Goal: Information Seeking & Learning: Learn about a topic

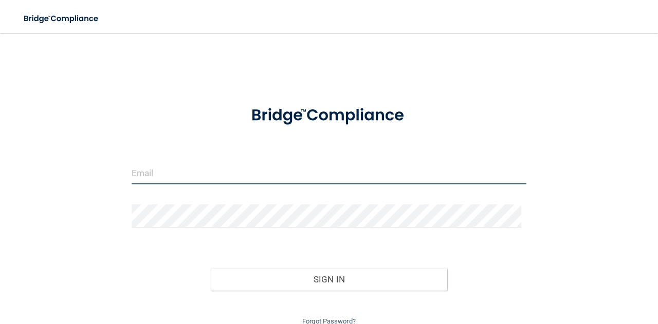
click at [144, 174] on input "email" at bounding box center [329, 172] width 395 height 23
type input "[PERSON_NAME][EMAIL_ADDRESS][PERSON_NAME][DOMAIN_NAME]"
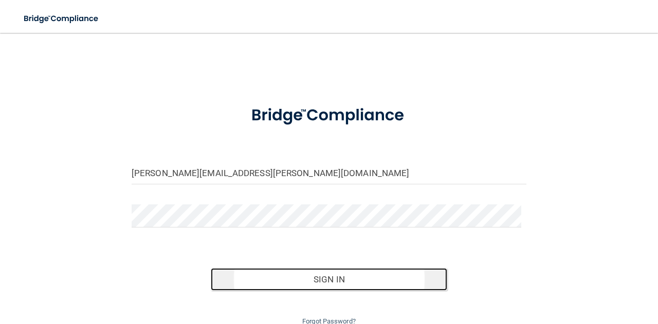
click at [336, 280] on button "Sign In" at bounding box center [329, 279] width 237 height 23
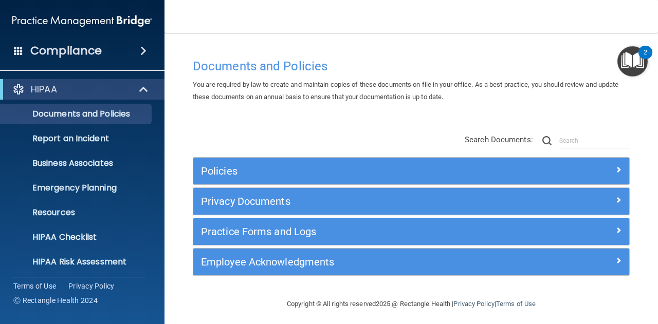
click at [60, 51] on h4 "Compliance" at bounding box center [65, 51] width 71 height 14
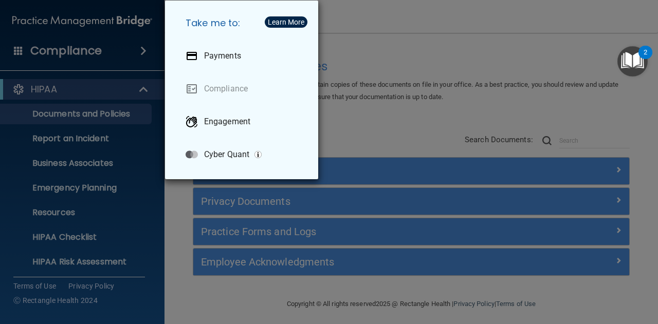
click at [2, 156] on div "Take me to: Payments Compliance Engagement Cyber Quant" at bounding box center [329, 162] width 658 height 324
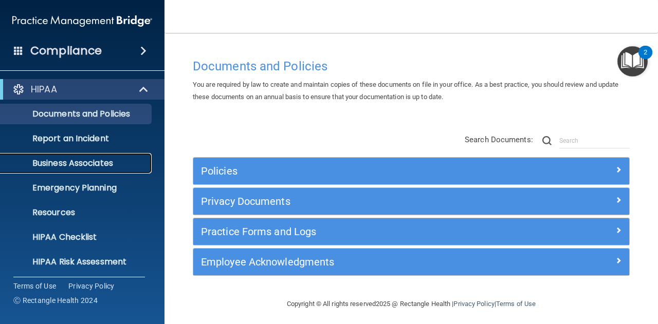
click at [91, 162] on p "Business Associates" at bounding box center [77, 163] width 140 height 10
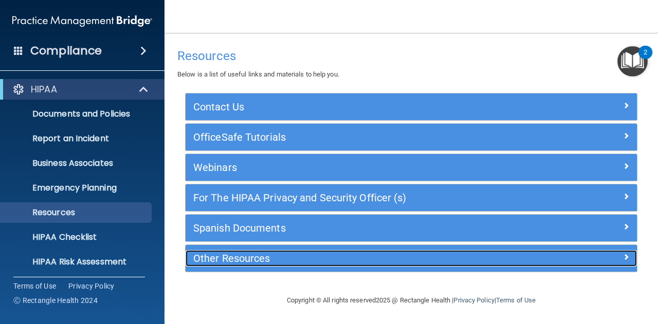
click at [393, 262] on h5 "Other Resources" at bounding box center [354, 258] width 323 height 11
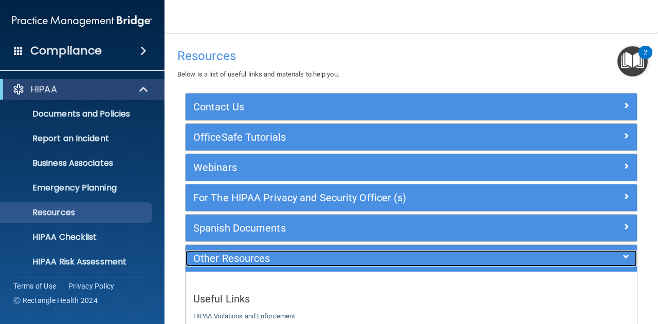
click at [463, 257] on h5 "Other Resources" at bounding box center [354, 258] width 323 height 11
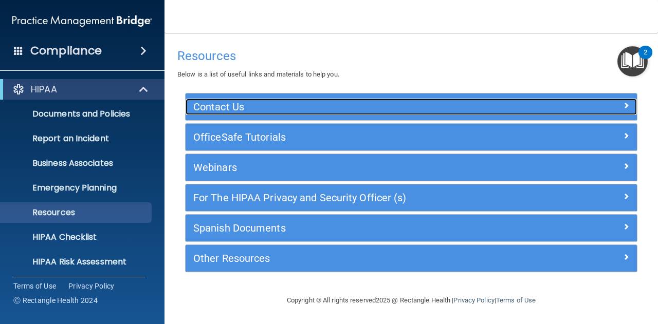
click at [626, 104] on span at bounding box center [626, 105] width 6 height 12
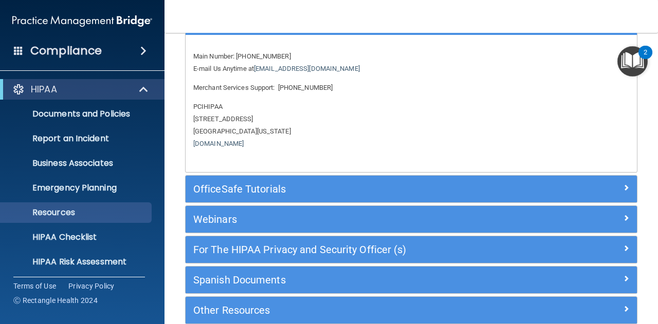
scroll to position [136, 0]
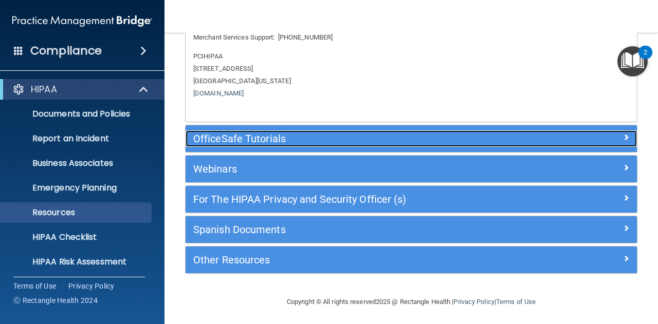
click at [623, 137] on span at bounding box center [626, 137] width 6 height 12
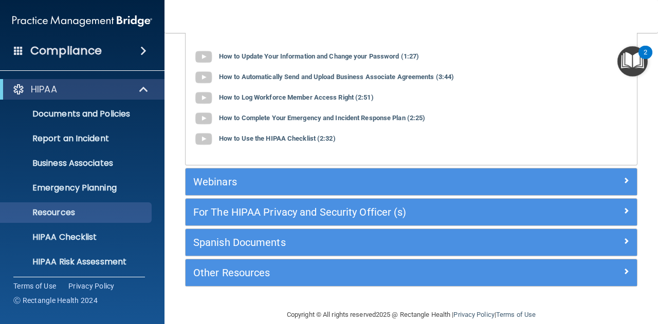
scroll to position [133, 0]
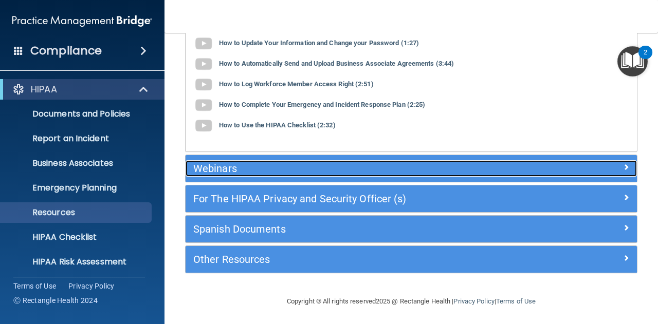
click at [623, 165] on span at bounding box center [626, 167] width 6 height 12
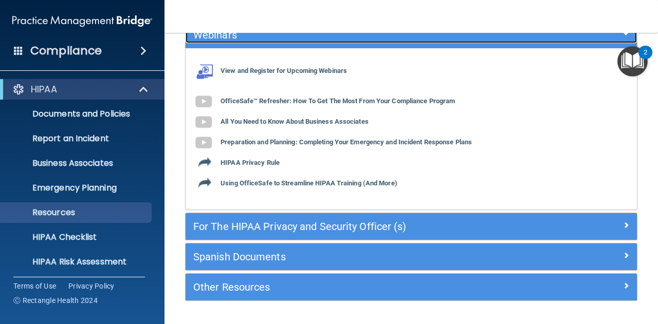
scroll to position [160, 0]
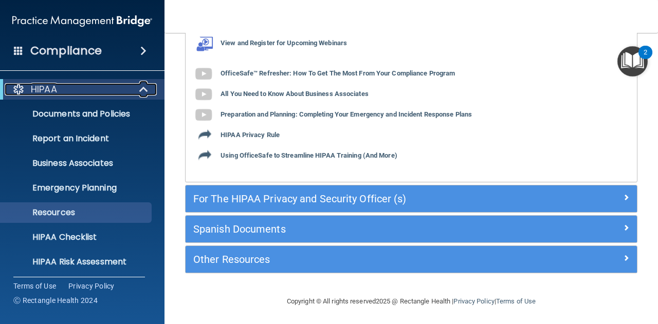
click at [144, 89] on span at bounding box center [144, 89] width 9 height 12
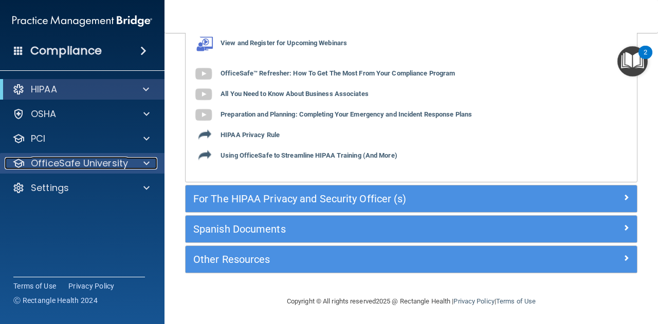
click at [115, 163] on p "OfficeSafe University" at bounding box center [79, 163] width 97 height 12
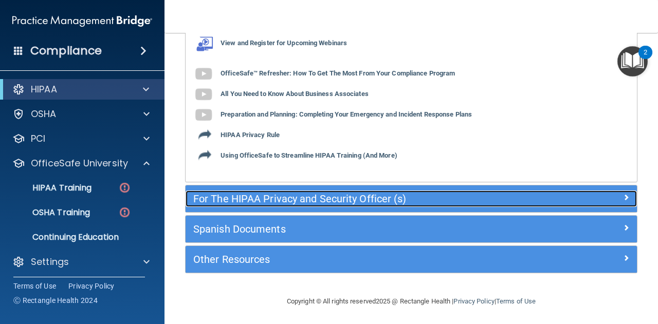
click at [623, 197] on span at bounding box center [626, 197] width 6 height 12
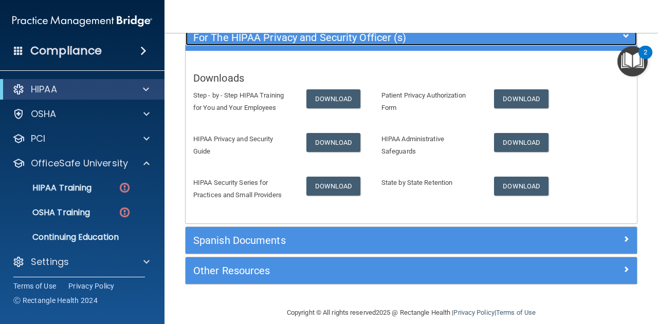
scroll to position [160, 0]
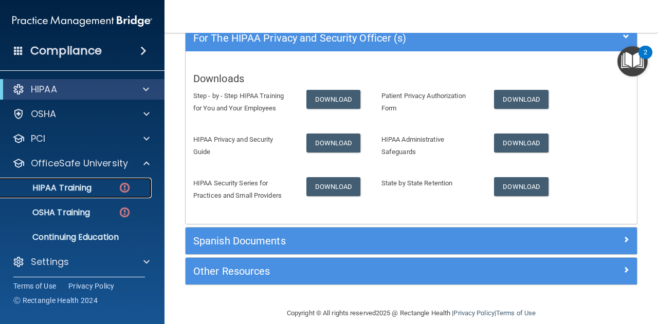
click at [55, 188] on p "HIPAA Training" at bounding box center [49, 188] width 85 height 10
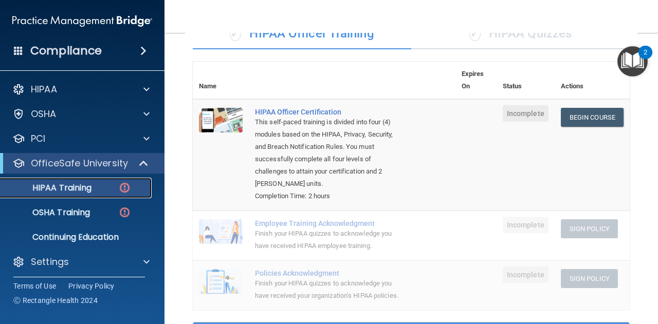
scroll to position [80, 0]
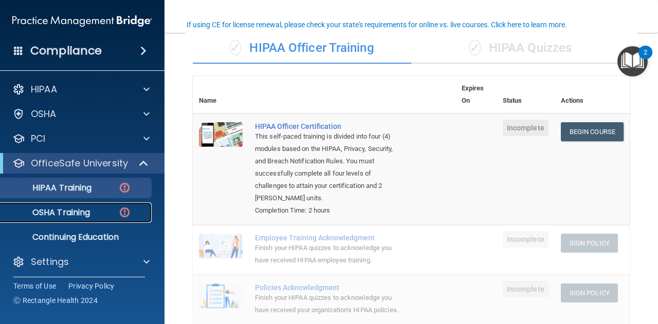
click at [73, 211] on p "OSHA Training" at bounding box center [48, 213] width 83 height 10
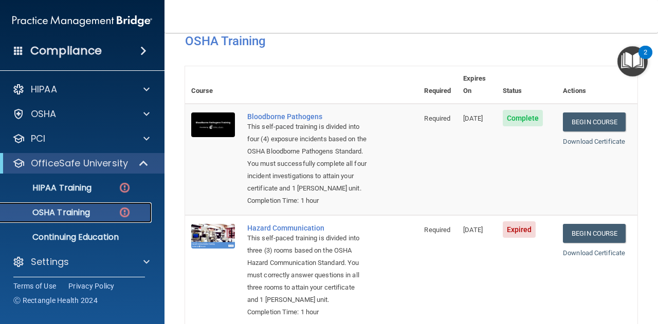
scroll to position [38, 0]
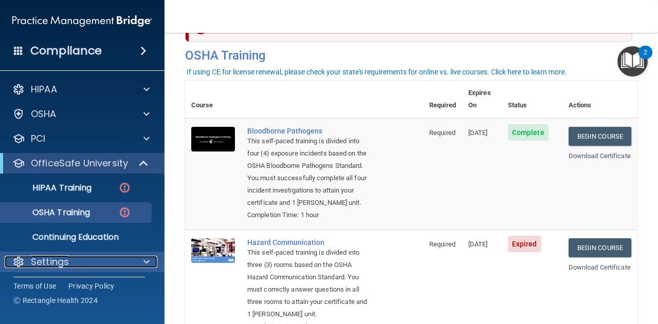
click at [145, 262] on span at bounding box center [146, 262] width 6 height 12
click at [58, 262] on p "Settings" at bounding box center [50, 262] width 38 height 12
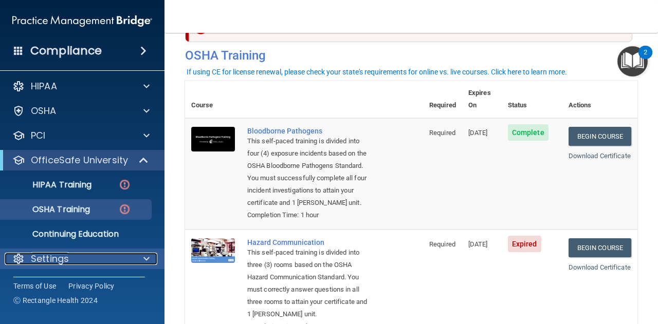
click at [147, 257] on span at bounding box center [146, 259] width 6 height 12
